Goal: Check status: Check status

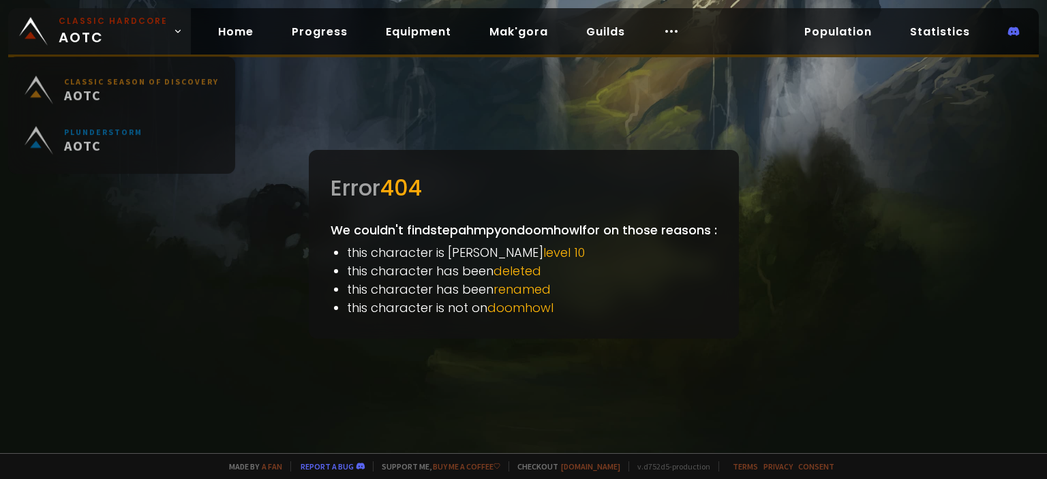
click at [67, 35] on span "Classic Hardcore AOTC" at bounding box center [113, 31] width 109 height 33
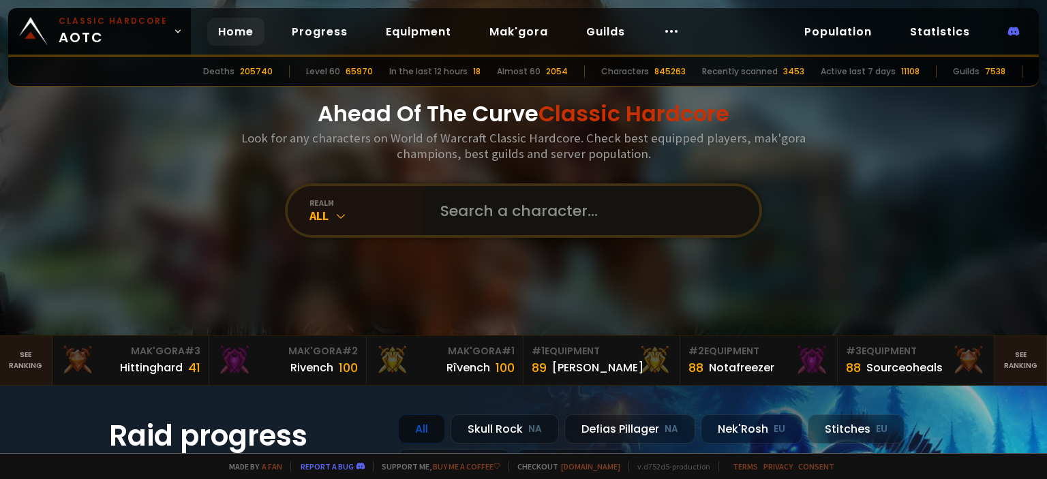
click at [492, 213] on input "text" at bounding box center [587, 210] width 311 height 49
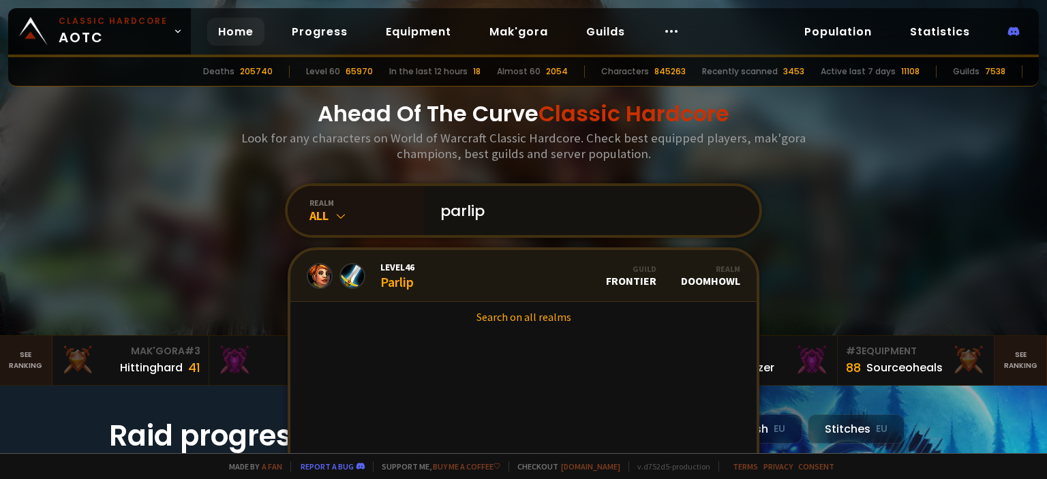
type input "parlip"
click at [429, 283] on link "Level 46 Parlip Guild Frontier Realm Doomhowl" at bounding box center [523, 276] width 466 height 52
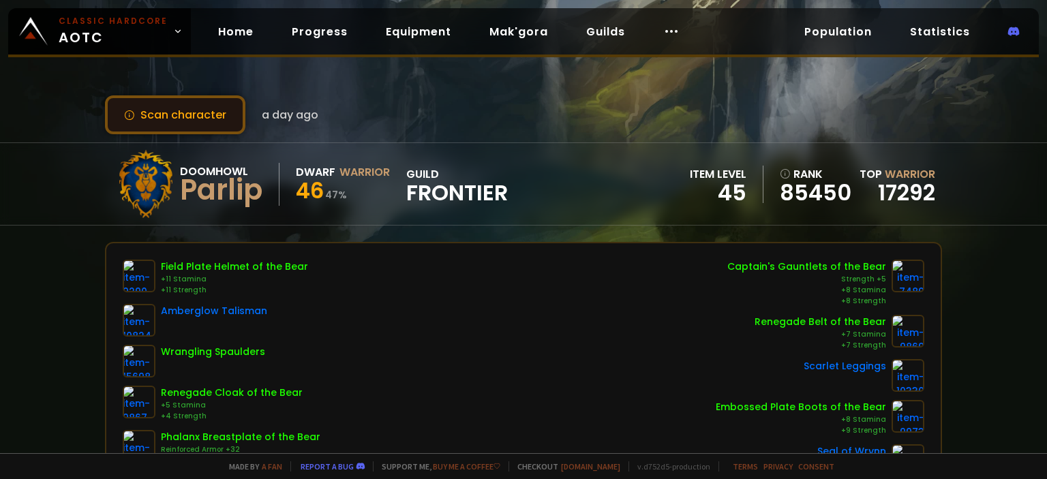
click at [197, 105] on button "Scan character" at bounding box center [175, 114] width 140 height 39
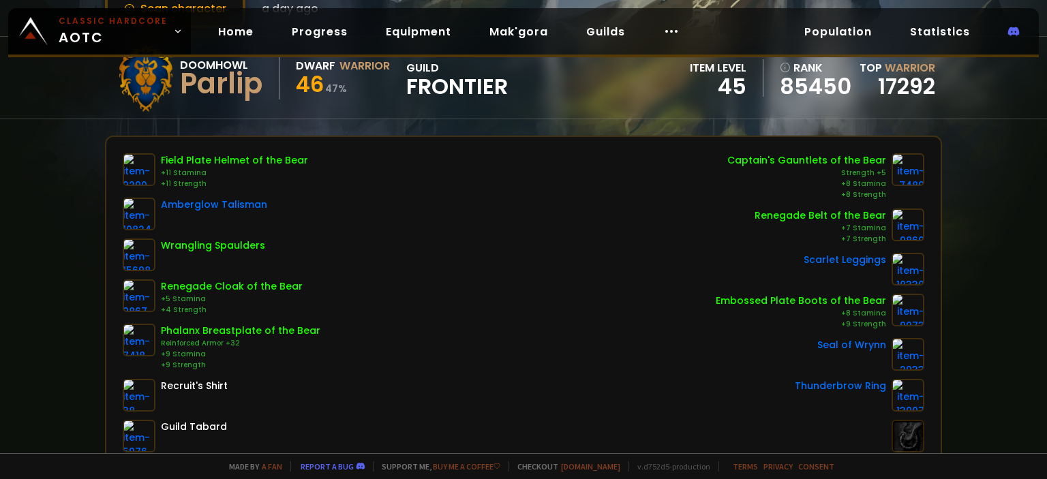
scroll to position [136, 0]
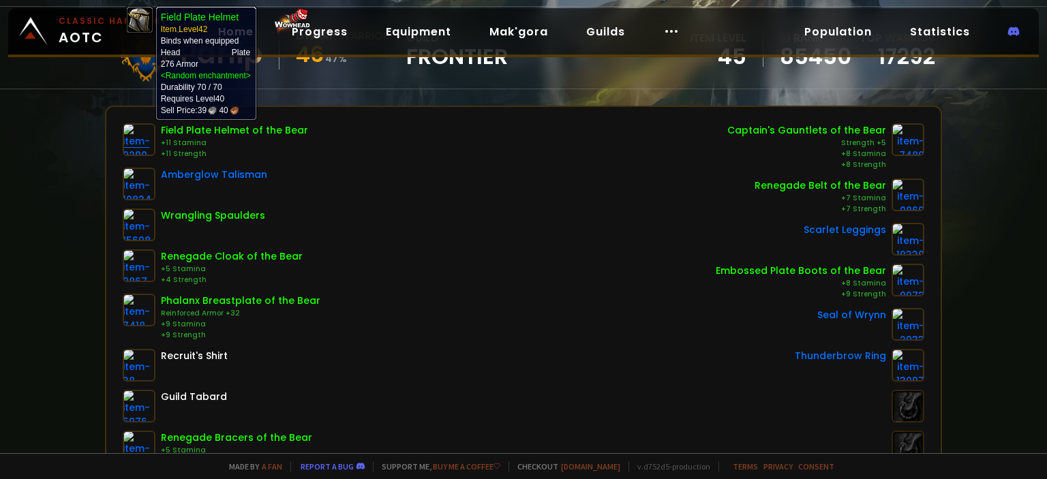
click at [139, 141] on img at bounding box center [139, 139] width 33 height 33
click at [137, 141] on img at bounding box center [139, 139] width 33 height 33
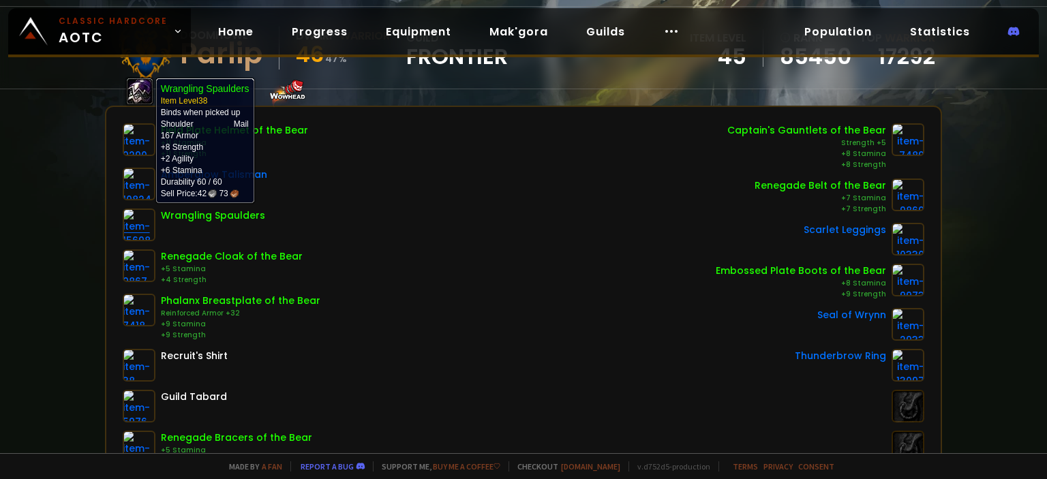
click at [134, 224] on img at bounding box center [139, 225] width 33 height 33
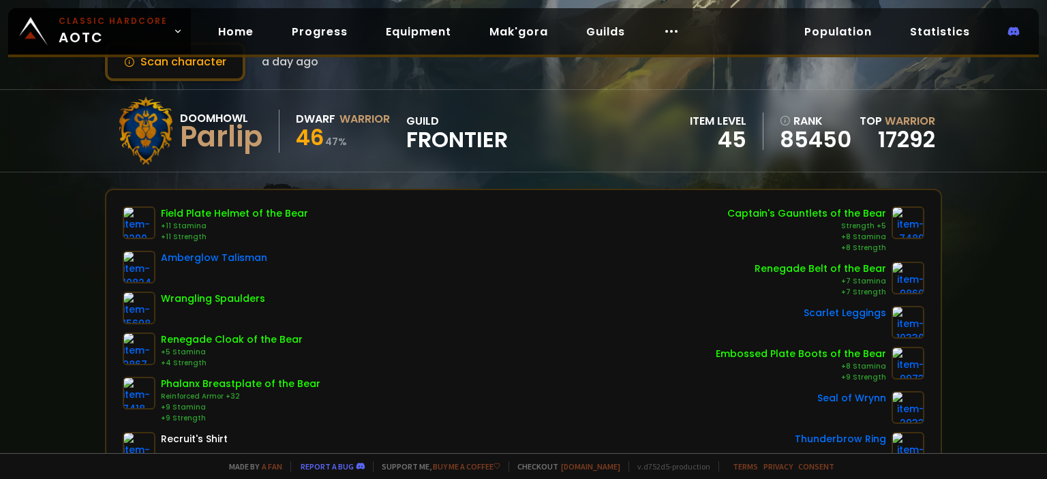
scroll to position [68, 0]
